Goal: Communication & Community: Share content

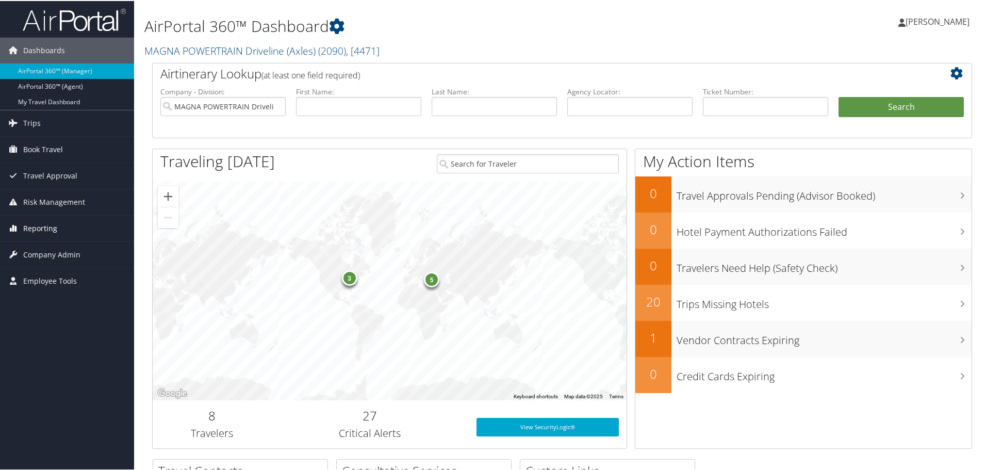
click at [42, 227] on span "Reporting" at bounding box center [40, 228] width 34 height 26
click at [46, 316] on span "Company Admin" at bounding box center [51, 316] width 57 height 26
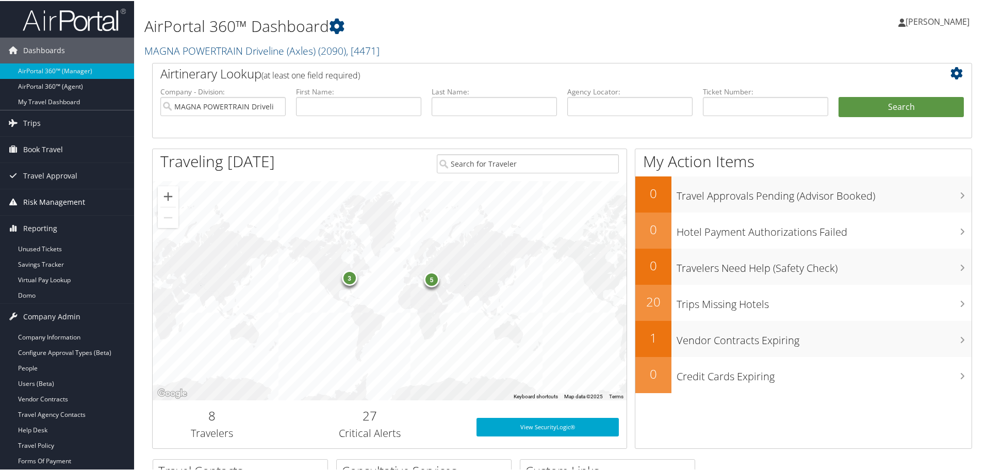
click at [55, 203] on span "Risk Management" at bounding box center [54, 201] width 62 height 26
click at [59, 174] on span "Travel Approval" at bounding box center [50, 175] width 54 height 26
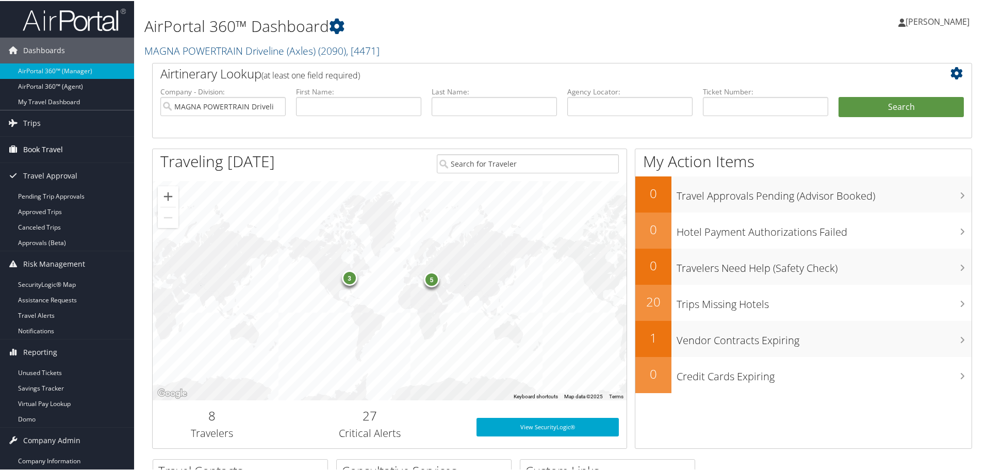
click at [38, 147] on span "Book Travel" at bounding box center [43, 149] width 40 height 26
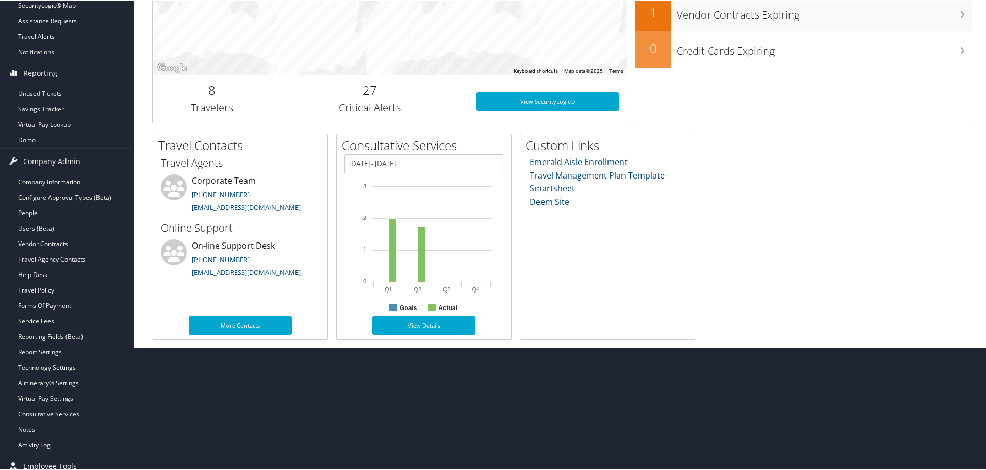
scroll to position [334, 0]
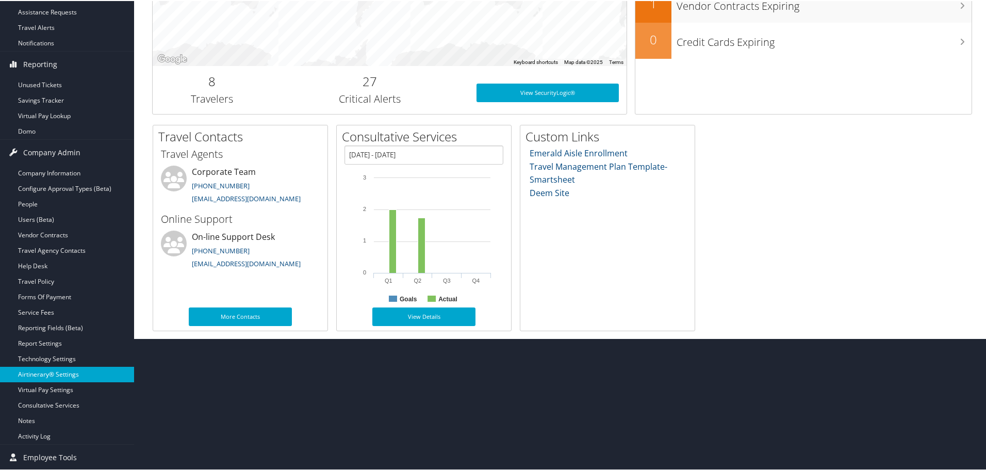
click at [72, 320] on link "Airtinerary® Settings" at bounding box center [67, 373] width 134 height 15
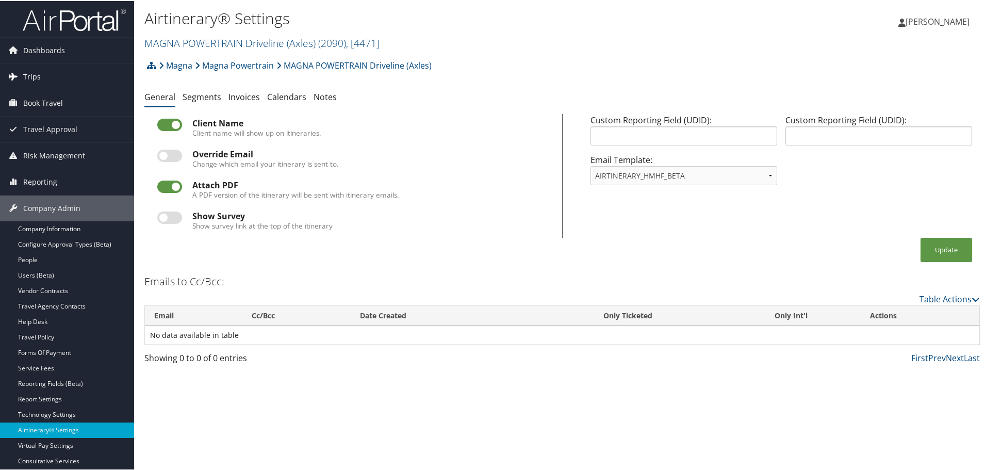
click at [31, 76] on span "Trips" at bounding box center [32, 76] width 18 height 26
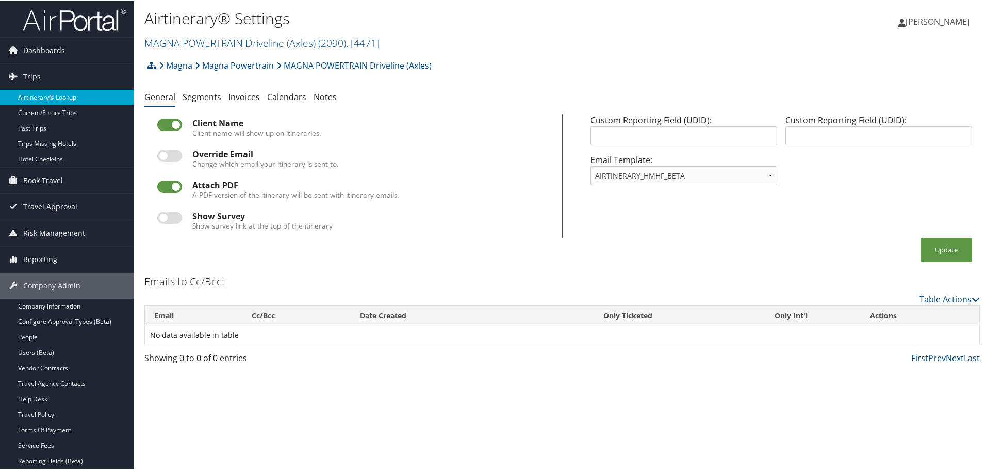
click at [40, 98] on link "Airtinerary® Lookup" at bounding box center [67, 96] width 134 height 15
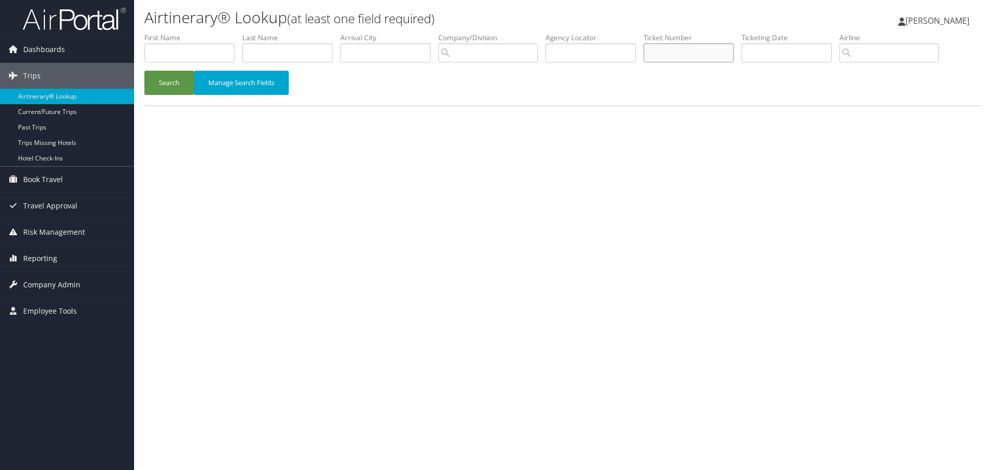
click at [665, 50] on input "text" at bounding box center [689, 52] width 90 height 19
paste input "0747236543862"
type input "0747236543862"
click at [168, 89] on button "Search" at bounding box center [169, 83] width 50 height 24
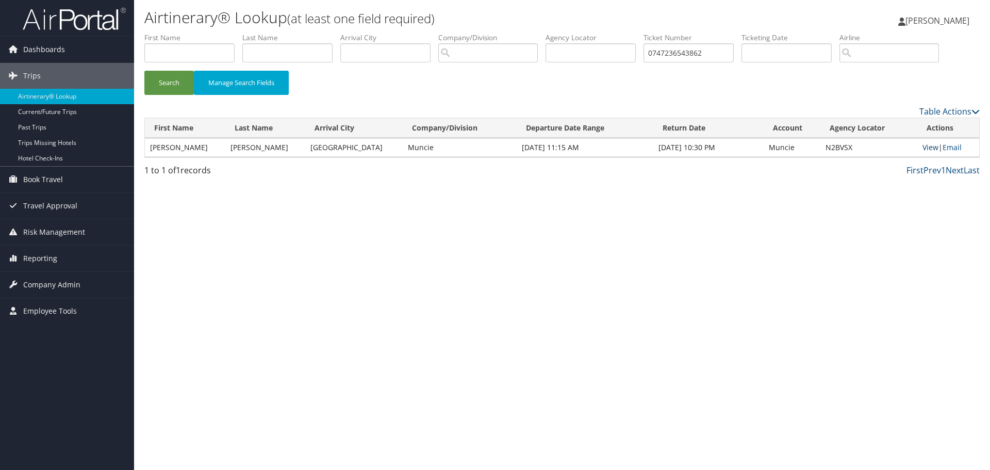
click at [925, 150] on link "View" at bounding box center [931, 147] width 16 height 10
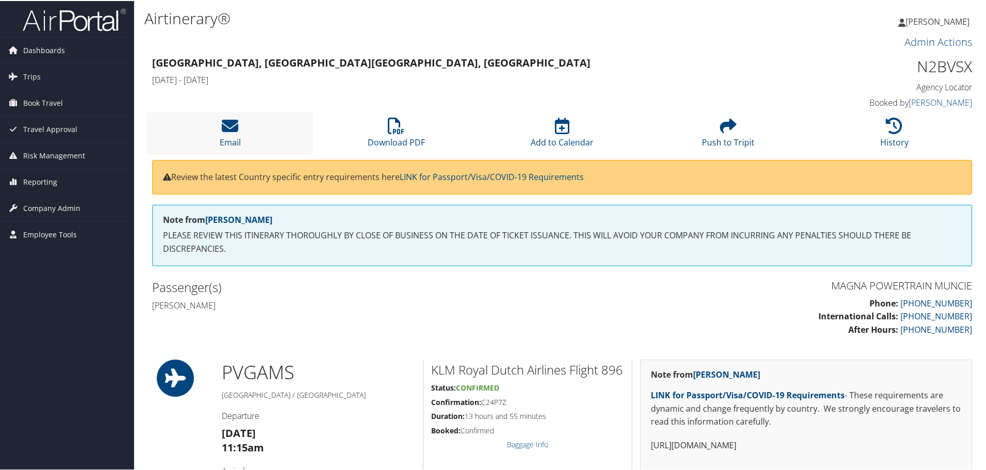
click at [228, 134] on li "Email" at bounding box center [230, 132] width 166 height 42
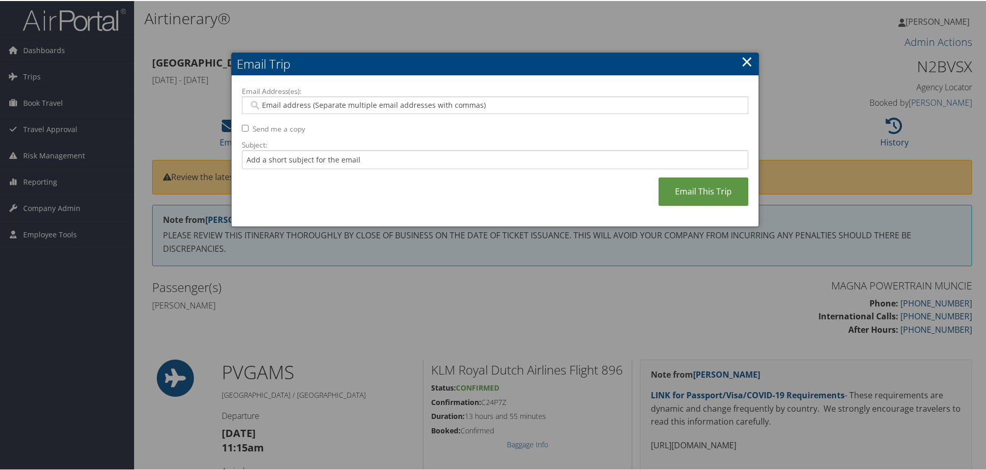
click at [288, 105] on input "Email Address(es):" at bounding box center [495, 104] width 492 height 10
paste input "[EMAIL_ADDRESS][PERSON_NAME][DOMAIN_NAME]"
type input "[EMAIL_ADDRESS][PERSON_NAME][DOMAIN_NAME]"
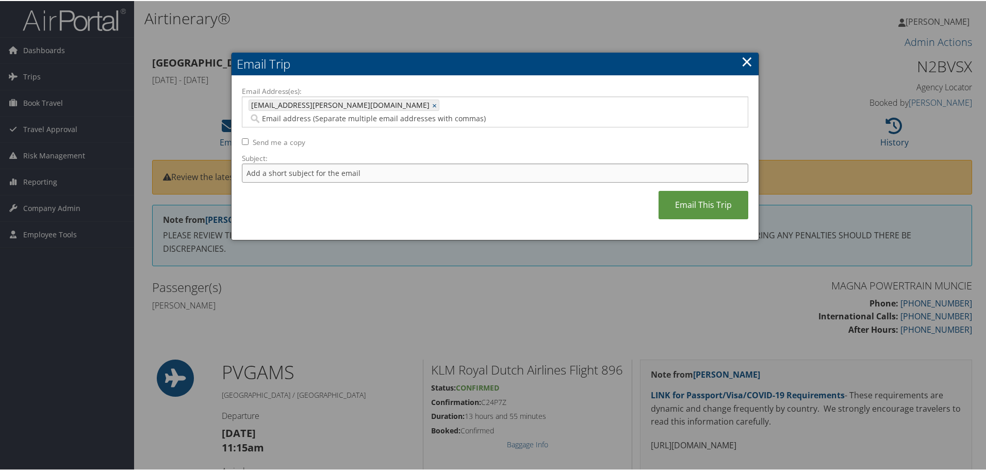
click at [324, 162] on input "Subject:" at bounding box center [495, 171] width 506 height 19
type input "Missing invoice"
click at [698, 195] on link "Email This Trip" at bounding box center [704, 204] width 90 height 28
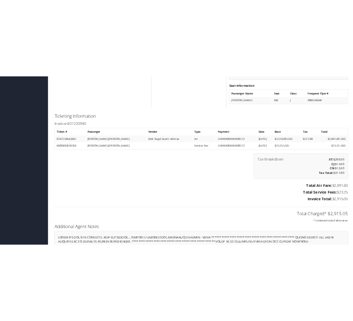
scroll to position [877, 0]
